Goal: Information Seeking & Learning: Find specific fact

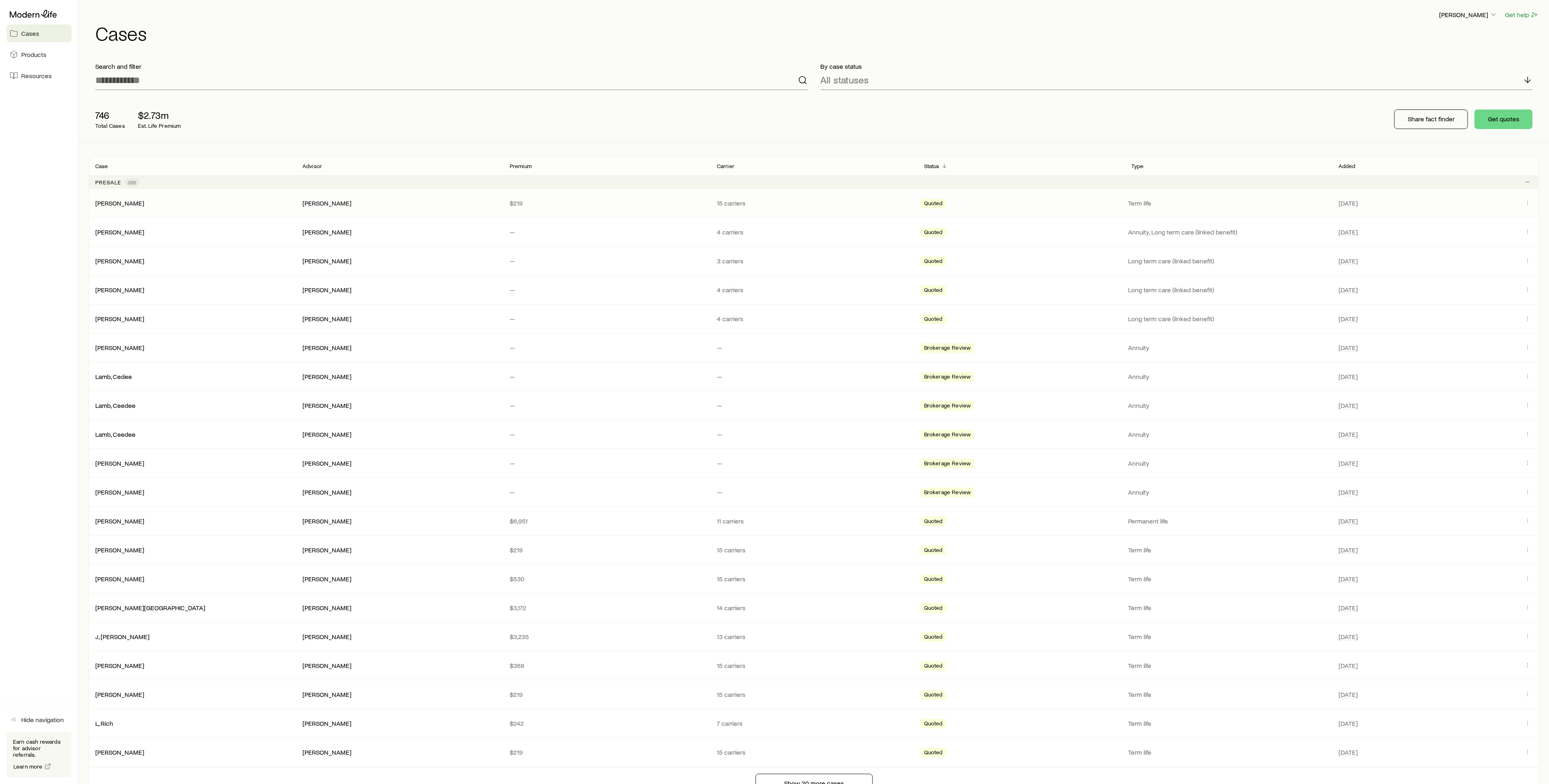
click at [118, 198] on div "[PERSON_NAME] [PERSON_NAME] $219 15 carriers Quoted Term life [DATE]" at bounding box center [814, 203] width 1450 height 28
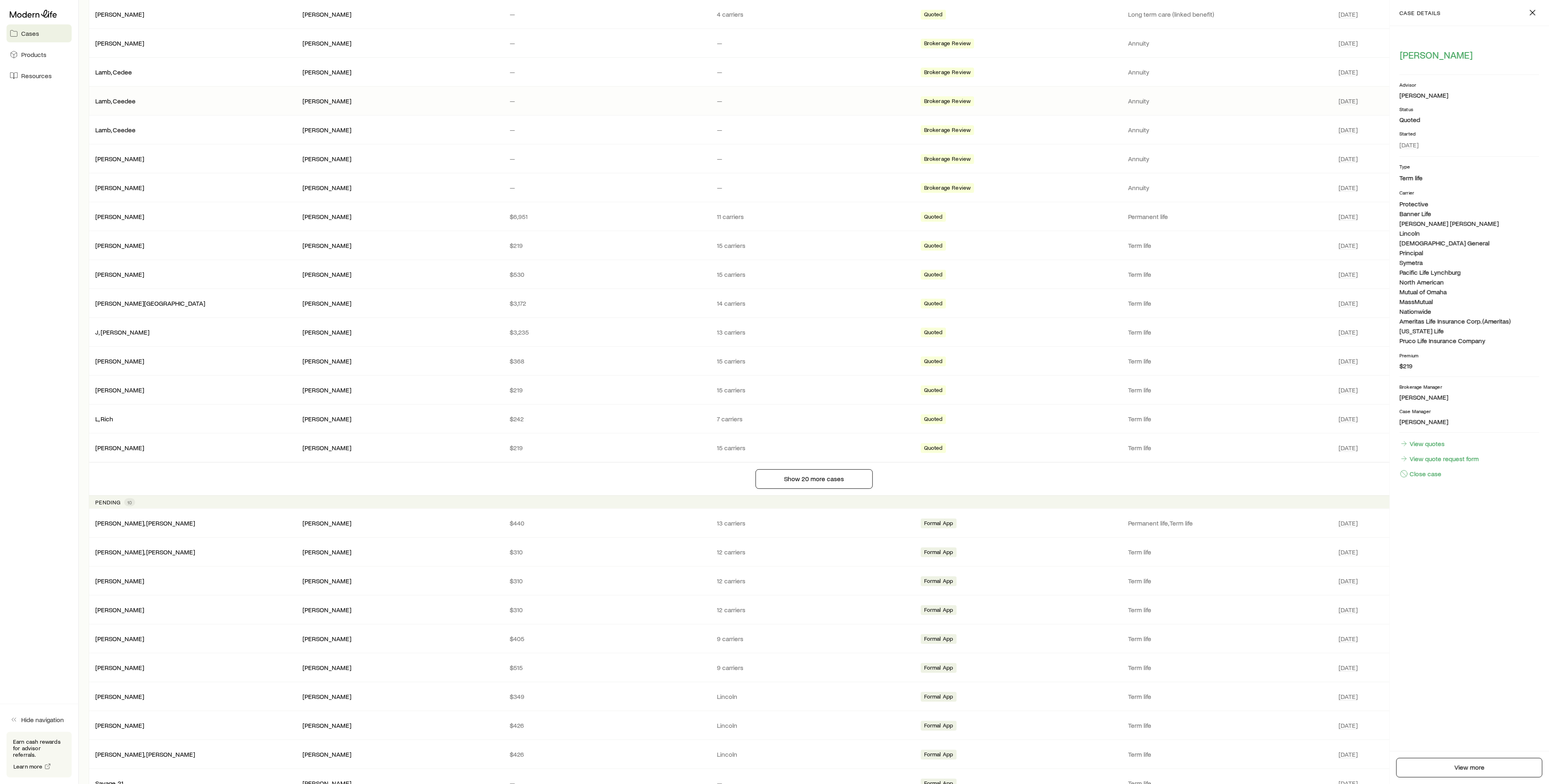
scroll to position [305, 0]
click at [772, 481] on button "Show 20 more cases" at bounding box center [814, 478] width 117 height 19
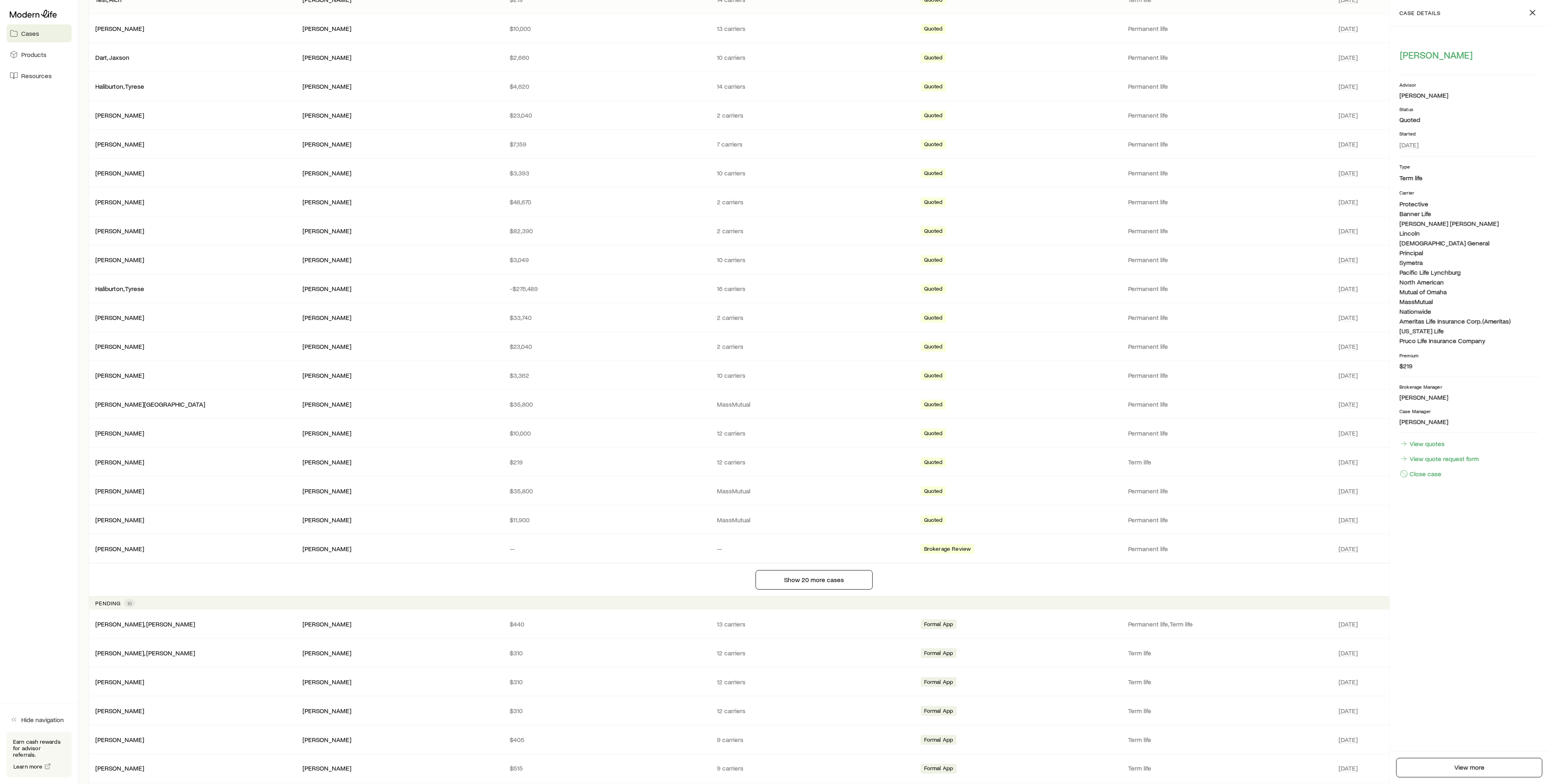
scroll to position [794, 0]
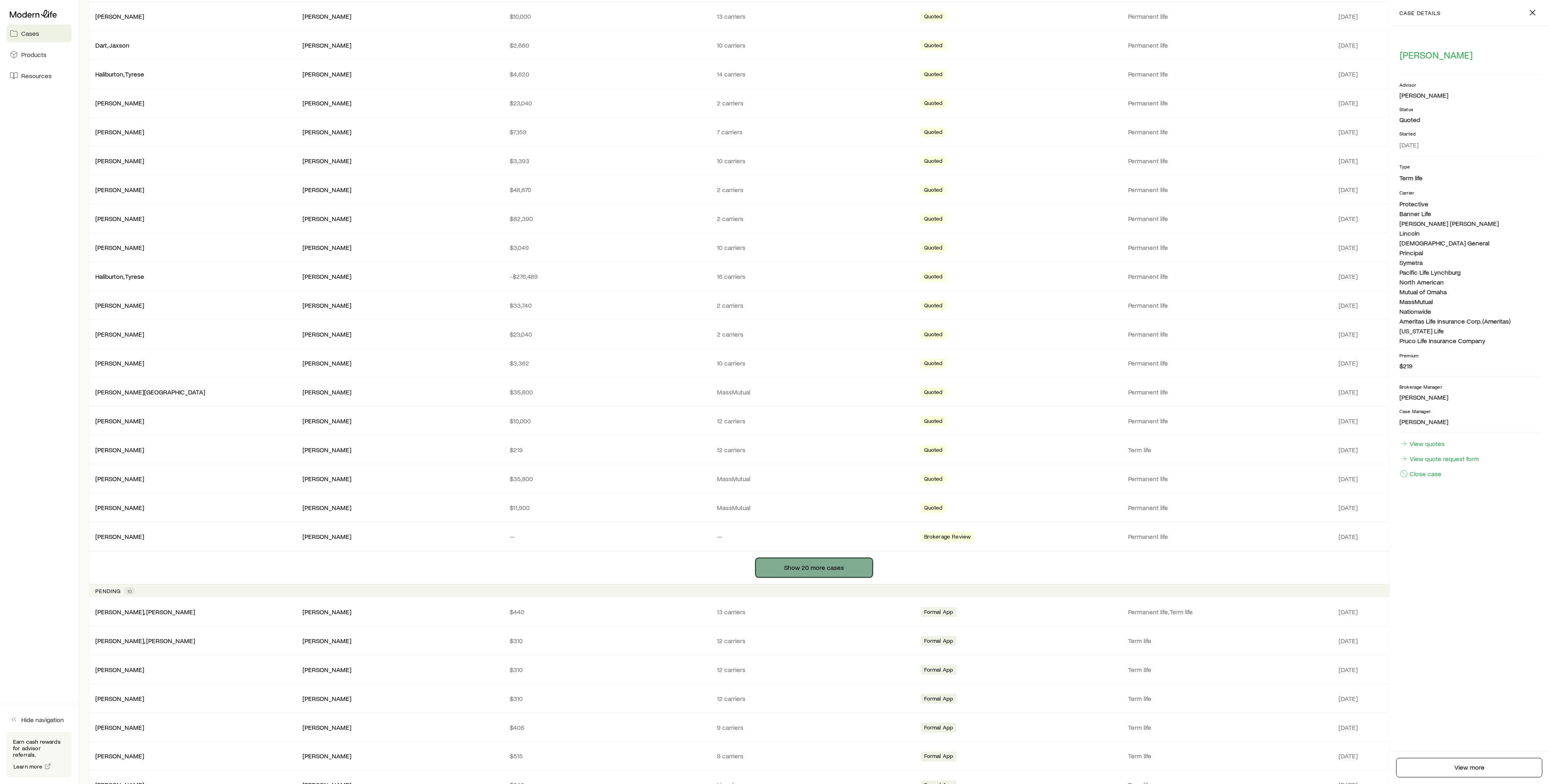
click at [804, 578] on button "Show 20 more cases" at bounding box center [814, 568] width 117 height 19
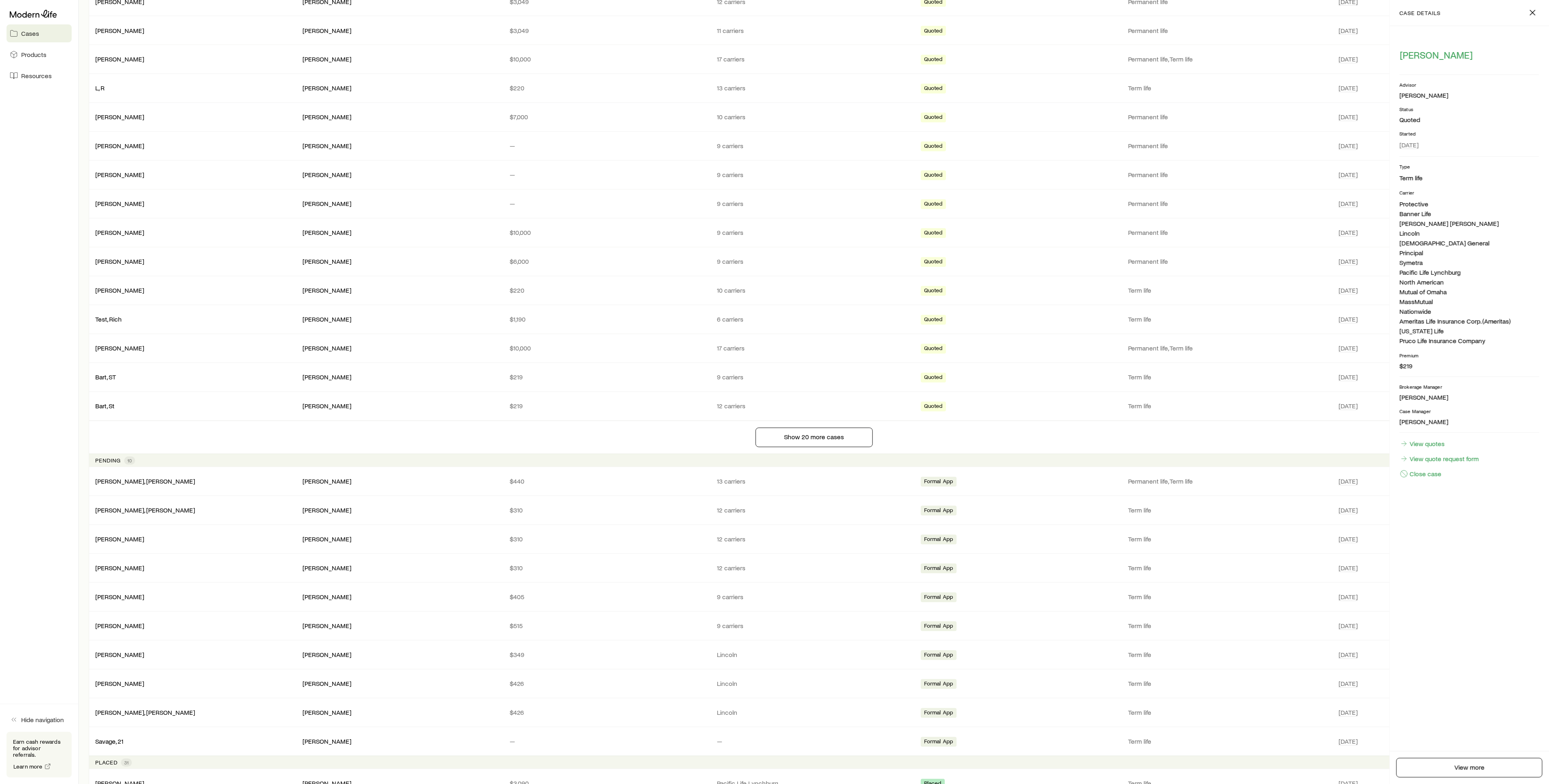
scroll to position [1527, 0]
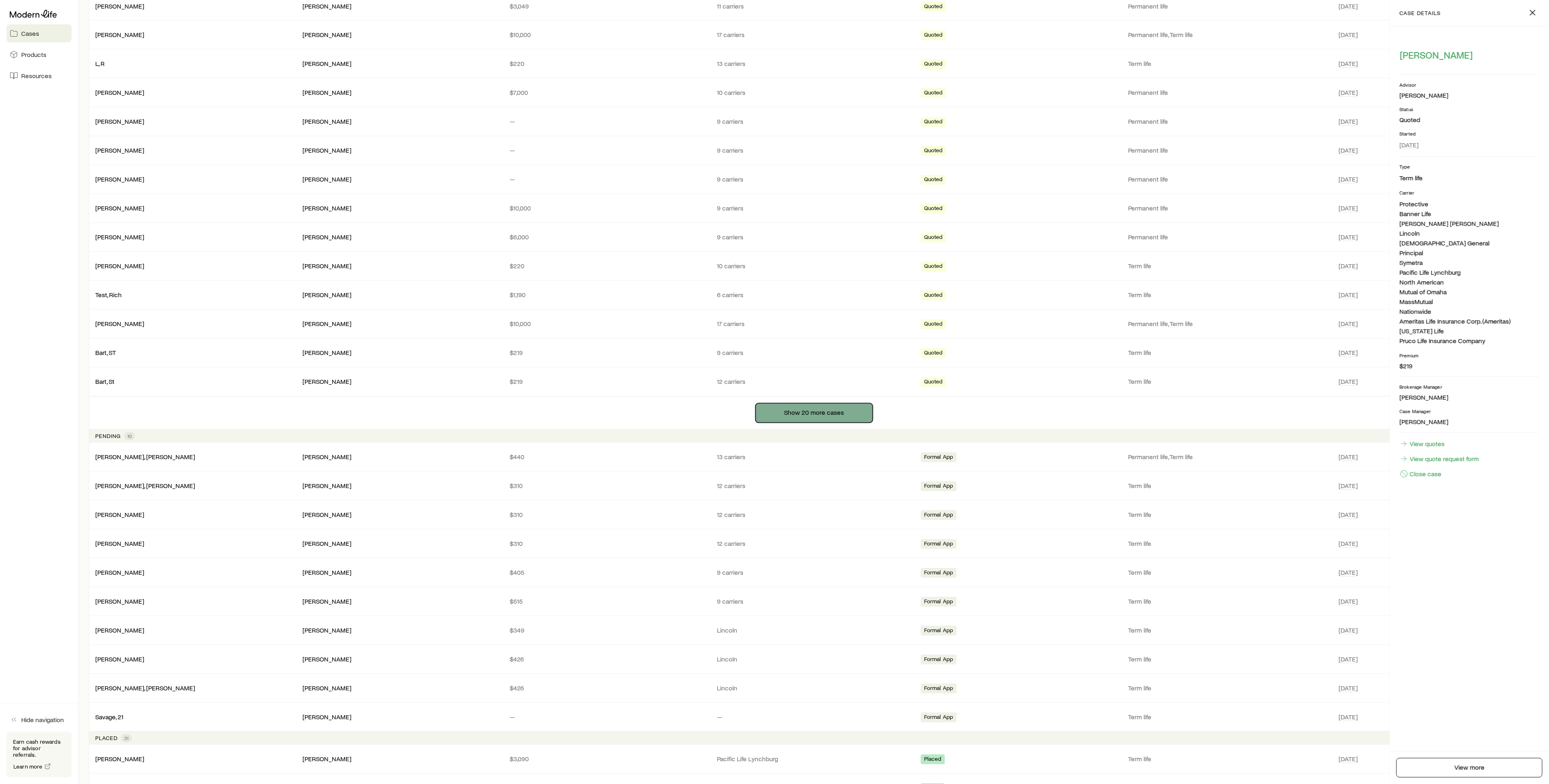
click at [801, 423] on button "Show 20 more cases" at bounding box center [814, 413] width 117 height 19
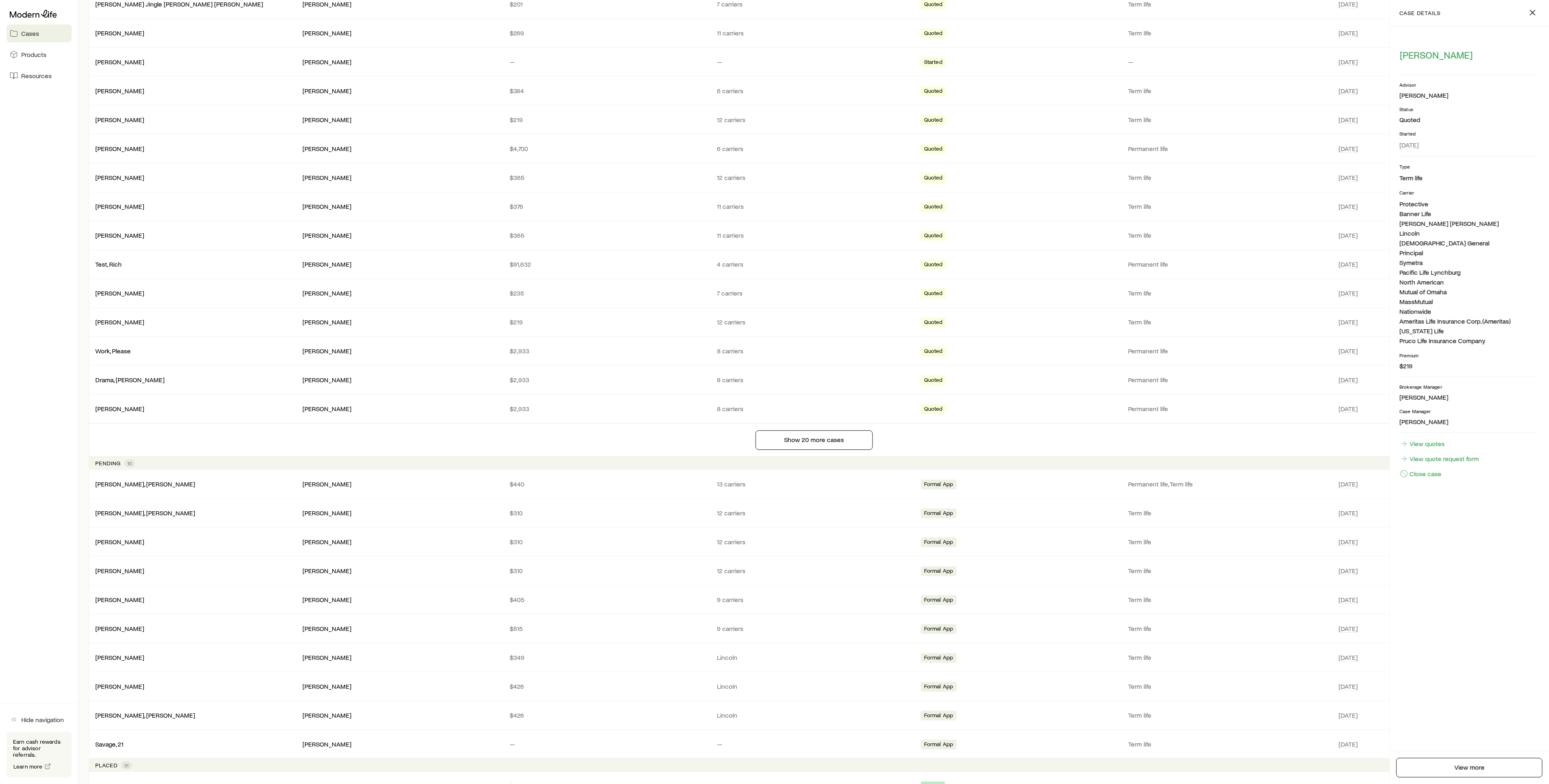
scroll to position [2137, 0]
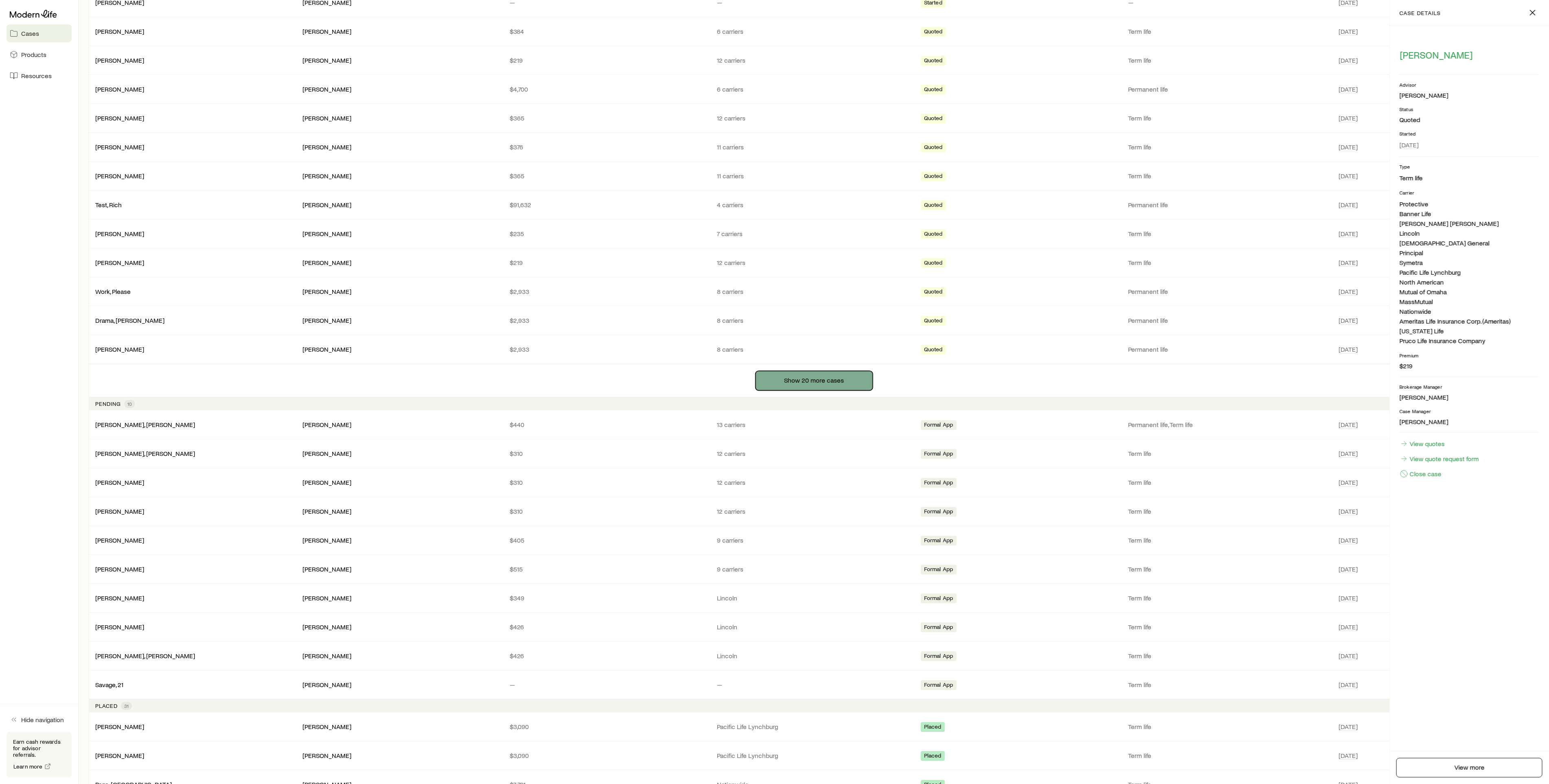
click at [812, 390] on button "Show 20 more cases" at bounding box center [814, 381] width 117 height 19
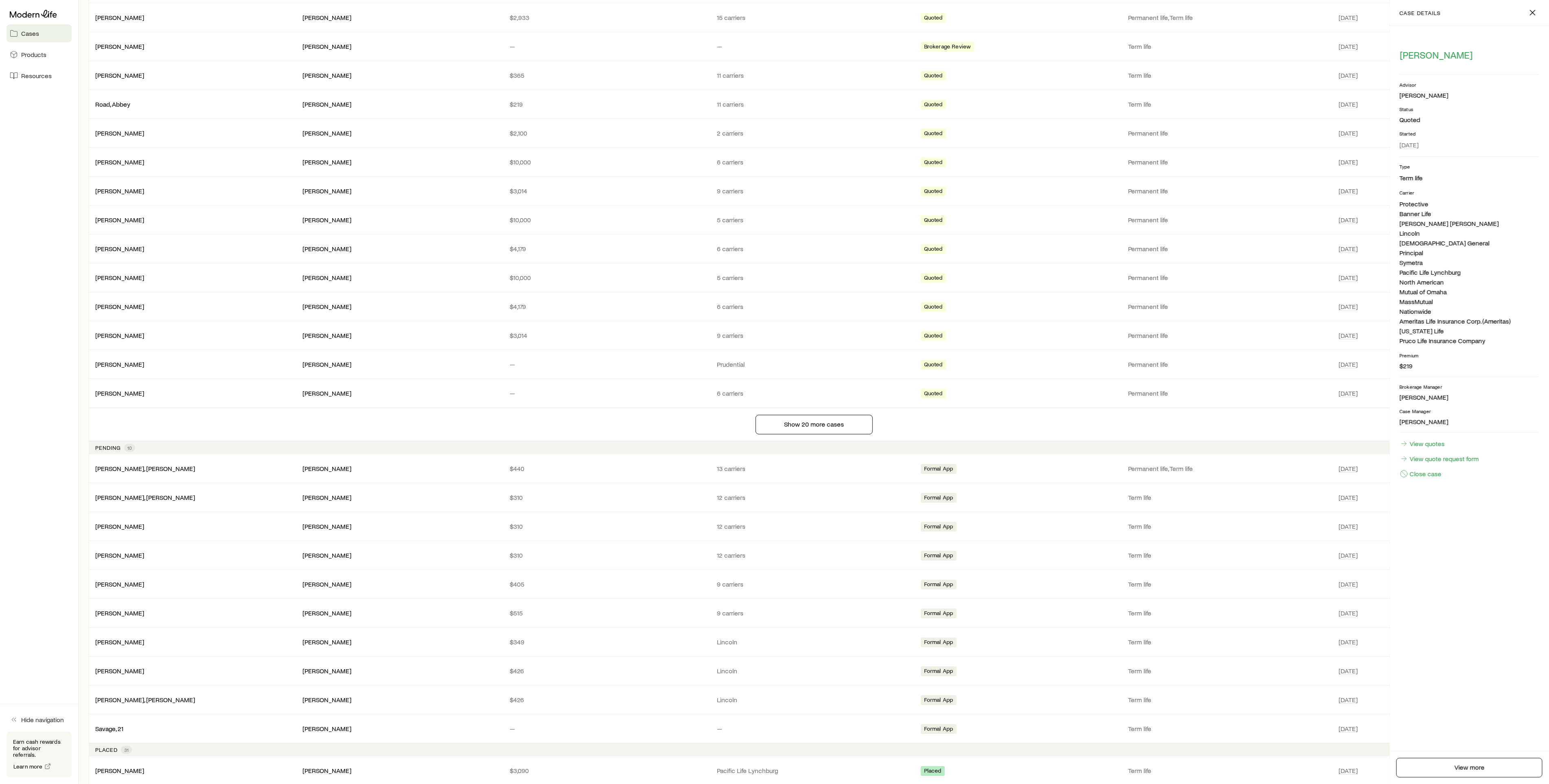
scroll to position [2686, 0]
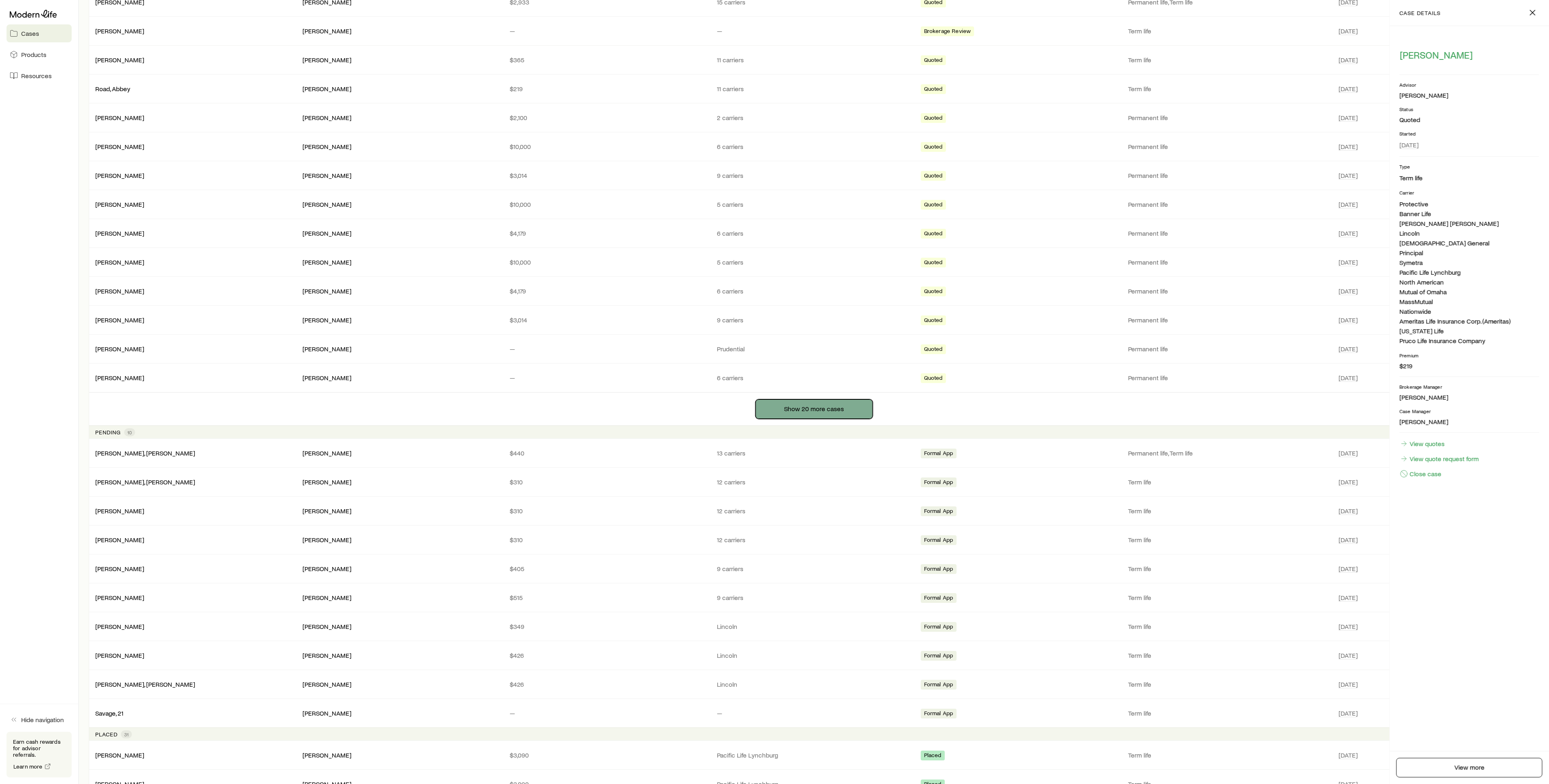
click at [826, 419] on button "Show 20 more cases" at bounding box center [814, 409] width 117 height 19
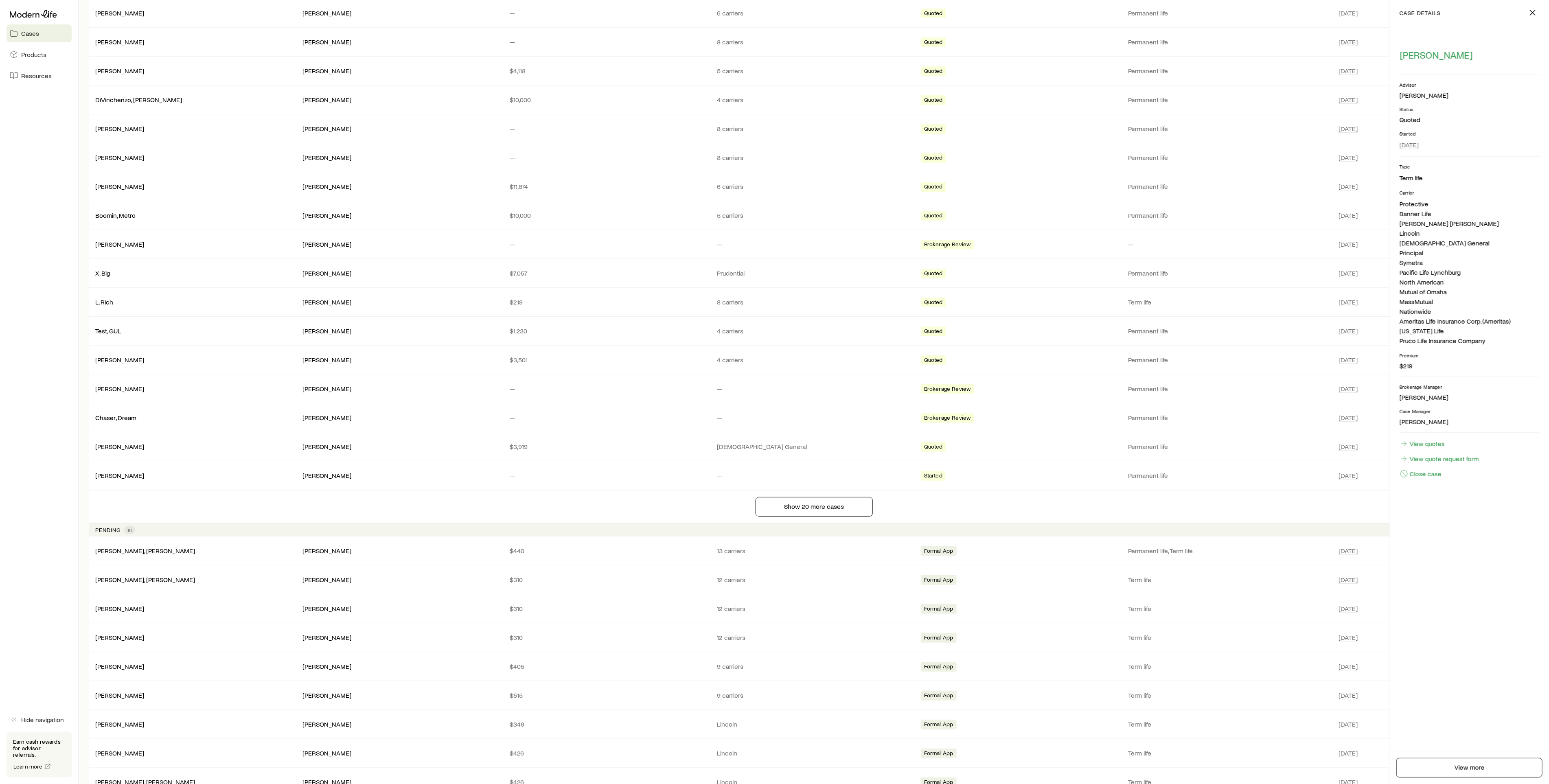
scroll to position [3236, 0]
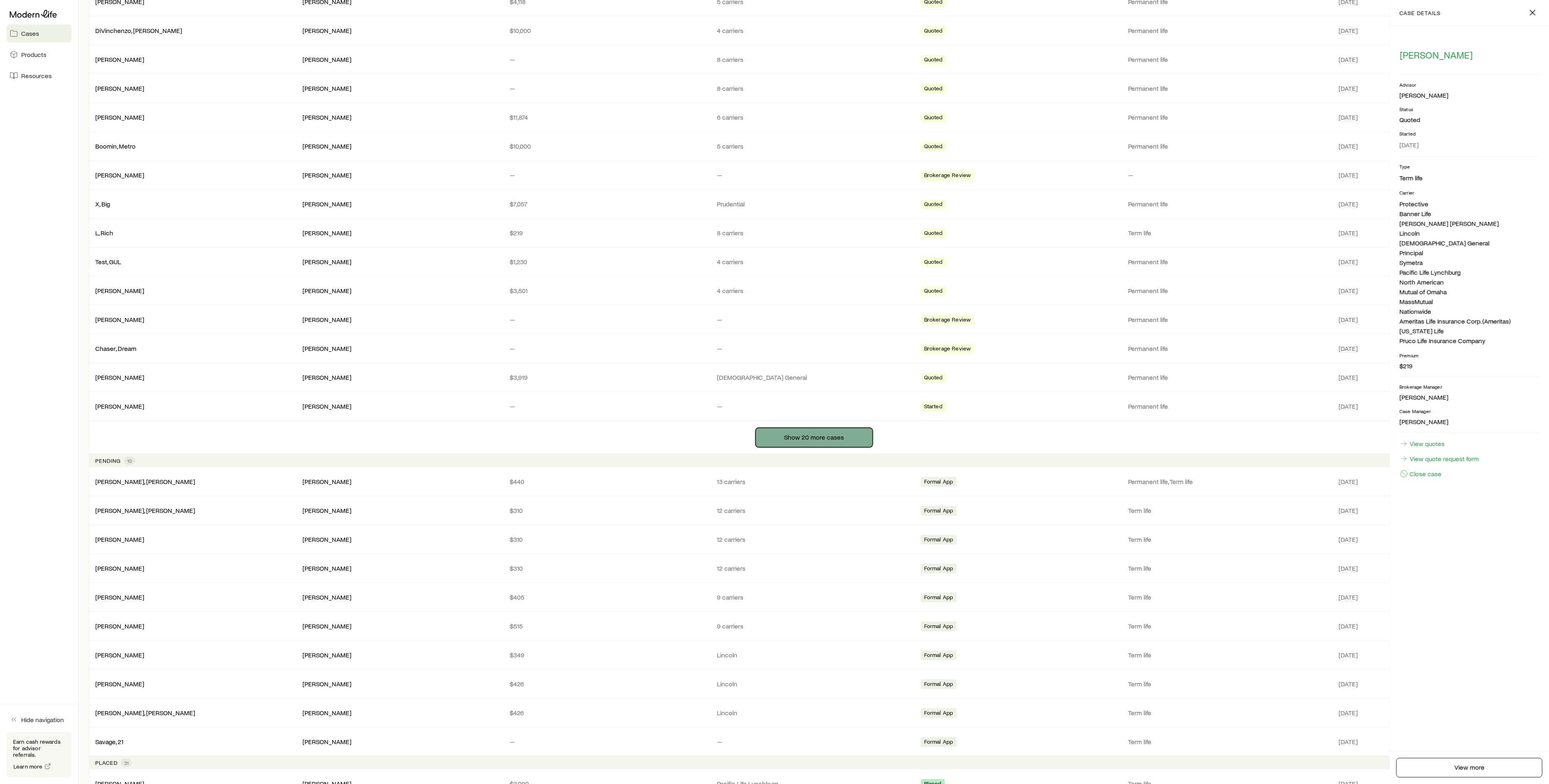
click at [816, 447] on button "Show 20 more cases" at bounding box center [814, 438] width 117 height 19
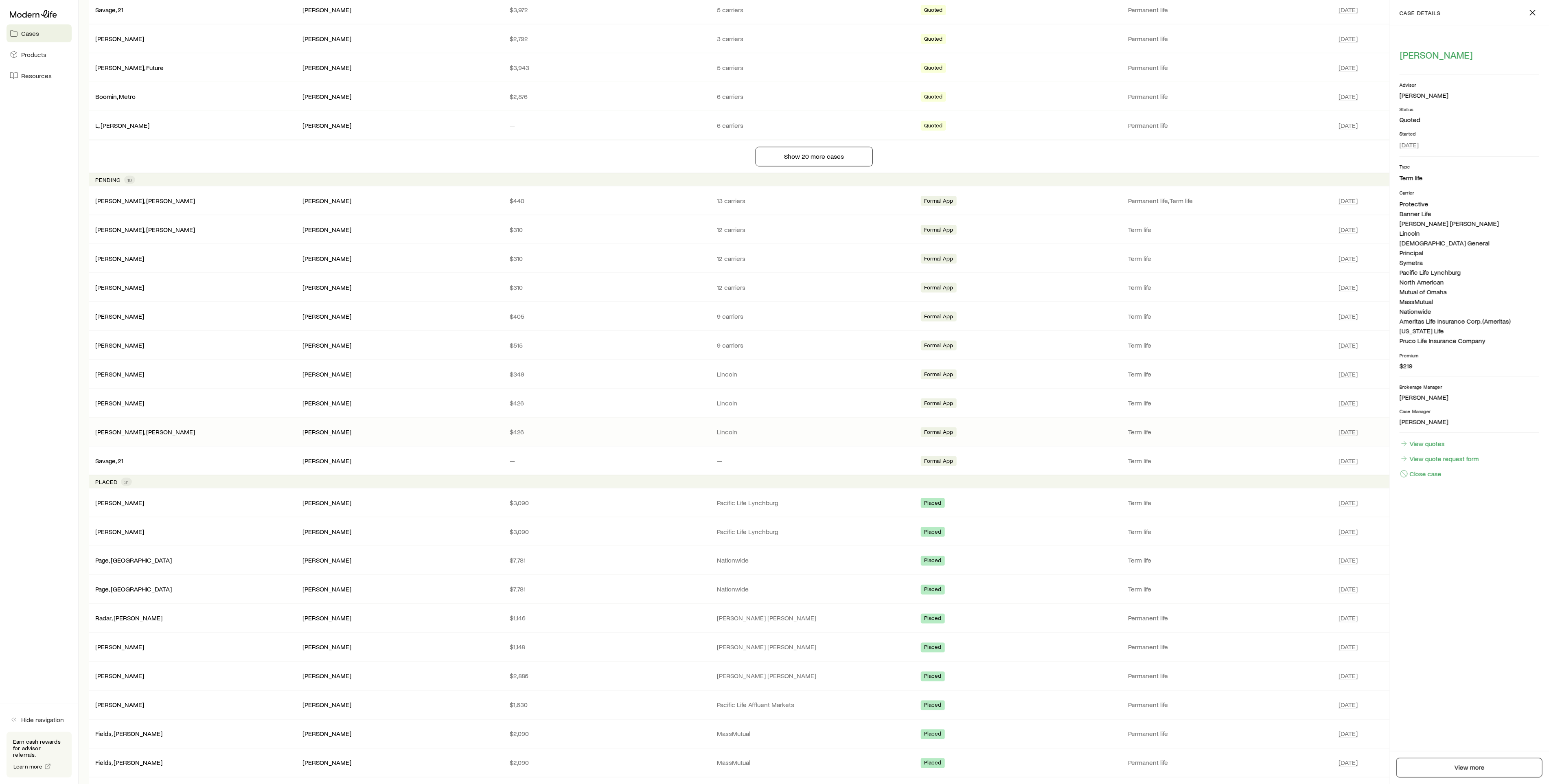
scroll to position [4091, 0]
click at [785, 171] on button "Show 20 more cases" at bounding box center [814, 161] width 117 height 19
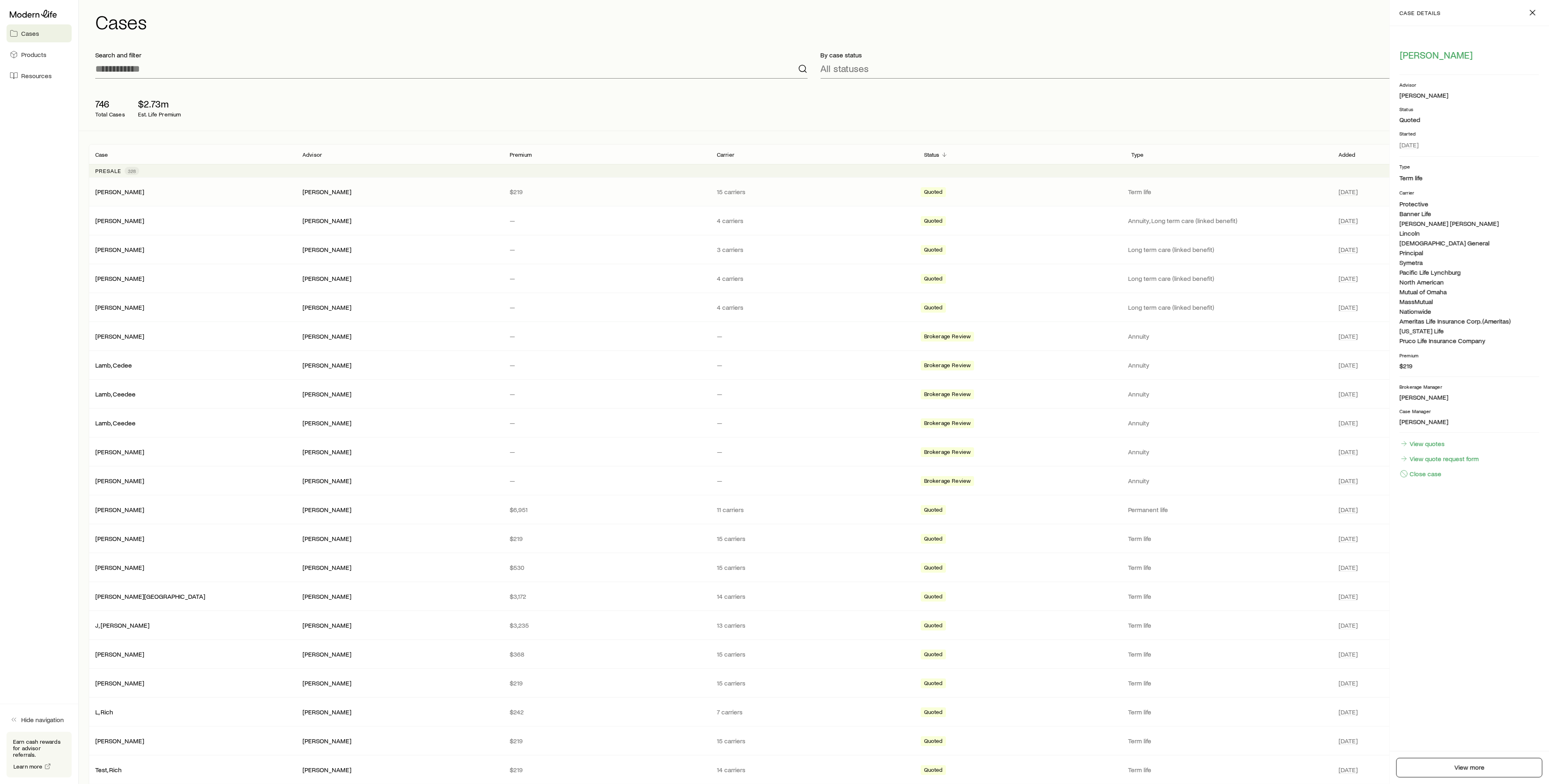
scroll to position [0, 0]
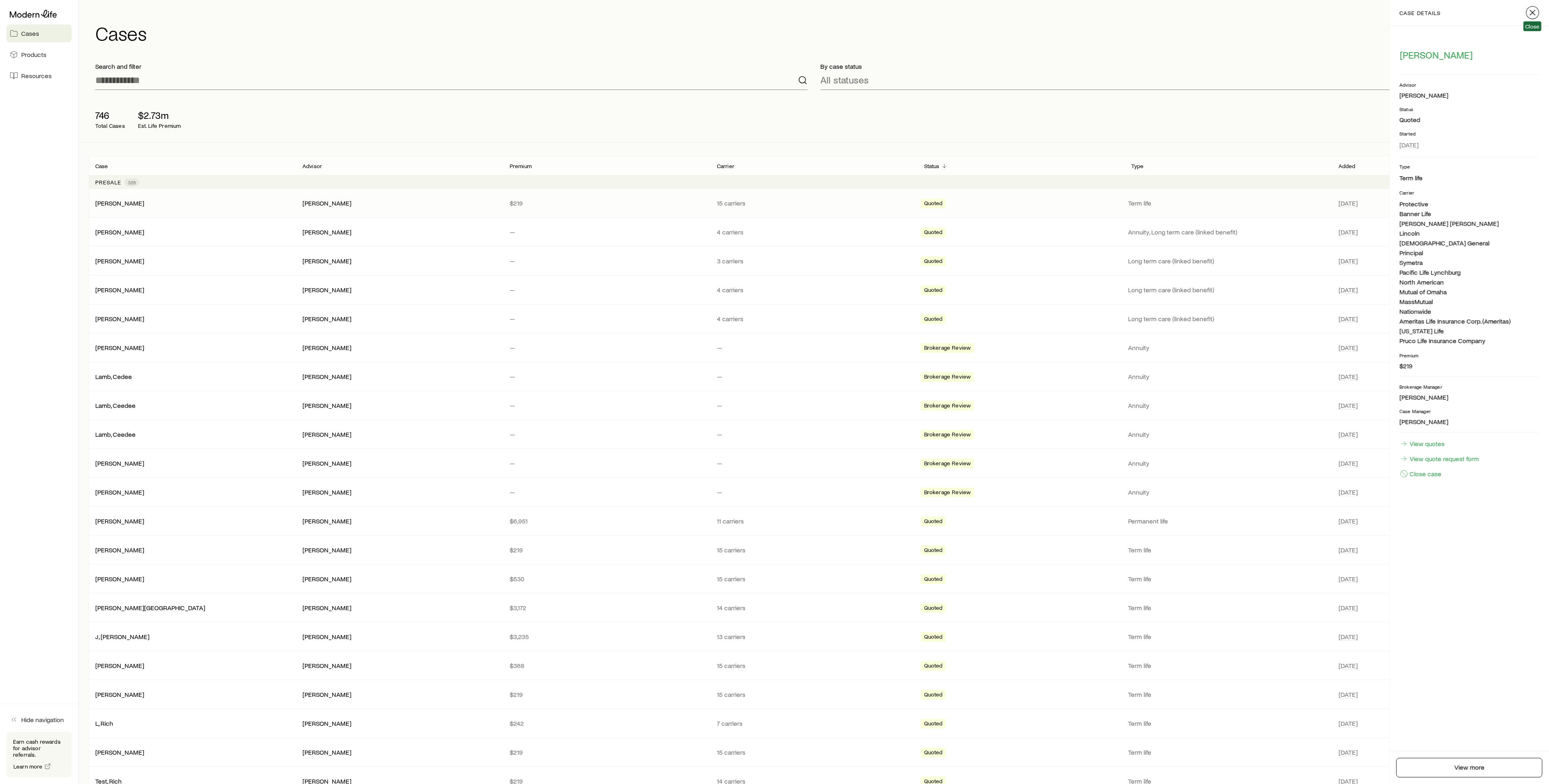
drag, startPoint x: 1532, startPoint y: 10, endPoint x: 764, endPoint y: 111, distance: 774.6
click at [1532, 10] on icon "button" at bounding box center [1533, 13] width 10 height 10
